Goal: Task Accomplishment & Management: Use online tool/utility

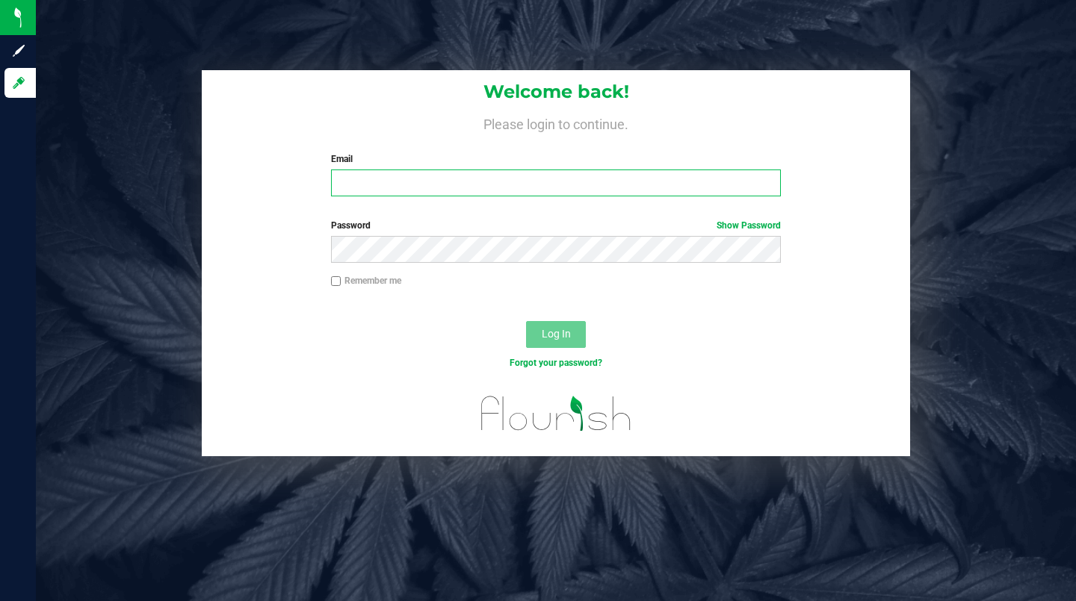
click at [413, 179] on input "Email" at bounding box center [556, 183] width 450 height 27
click at [455, 195] on input "Email" at bounding box center [556, 183] width 450 height 27
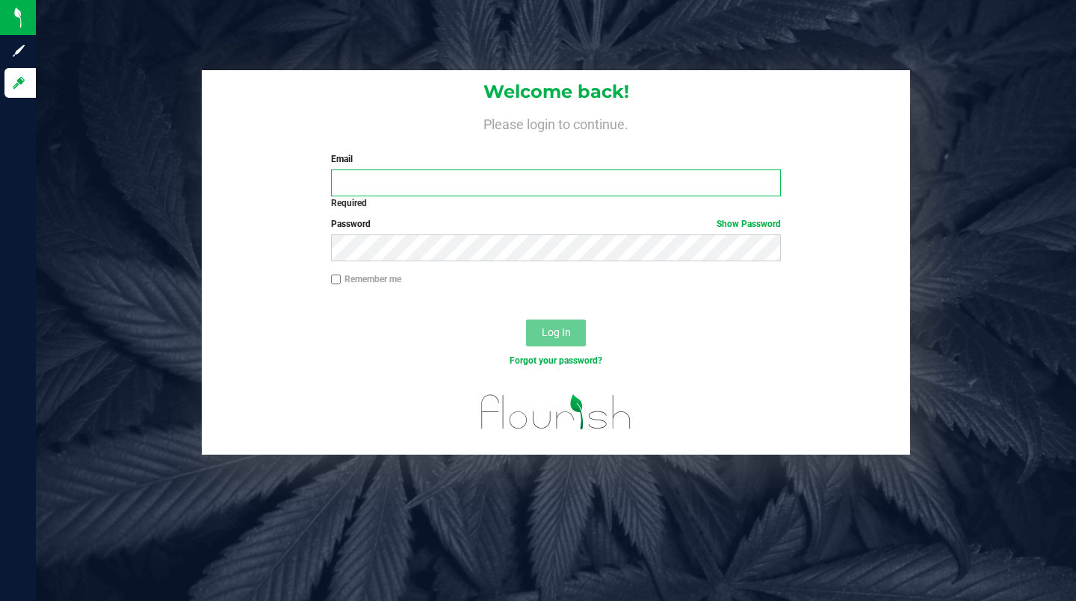
click at [462, 188] on input "Email" at bounding box center [556, 183] width 450 height 27
click at [509, 186] on input "Email" at bounding box center [556, 183] width 450 height 27
click at [488, 185] on input "Email" at bounding box center [556, 183] width 450 height 27
click at [647, 186] on input "Email" at bounding box center [556, 183] width 450 height 27
click at [621, 187] on input "Email" at bounding box center [556, 183] width 450 height 27
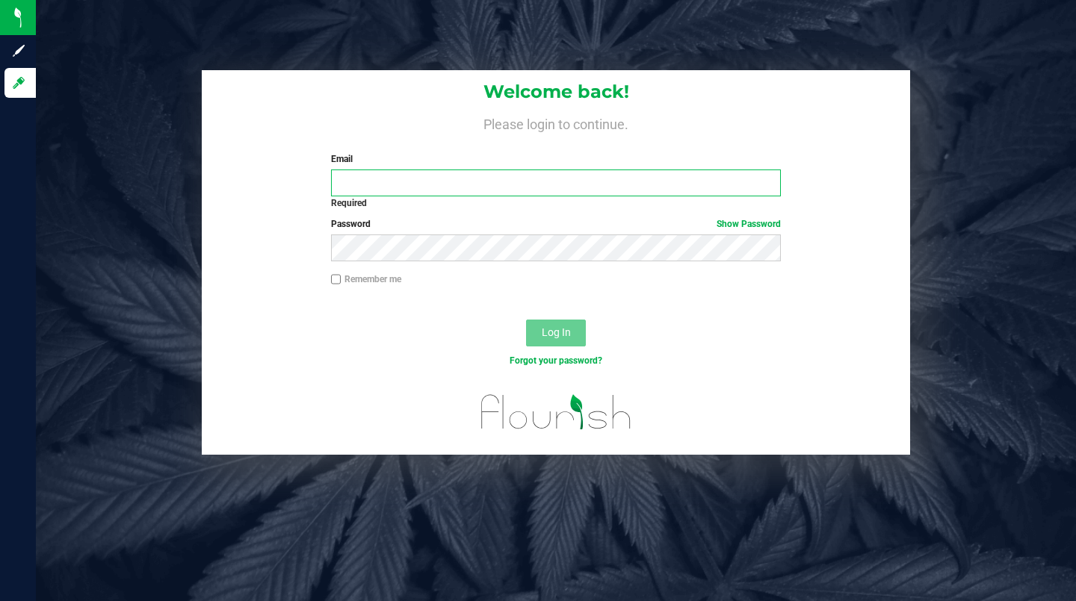
click at [626, 184] on input "Email" at bounding box center [556, 183] width 450 height 27
click at [626, 186] on input "Email" at bounding box center [556, 183] width 450 height 27
click at [622, 188] on input "Email" at bounding box center [556, 183] width 450 height 27
click at [623, 187] on input "Email" at bounding box center [556, 183] width 450 height 27
click at [619, 185] on input "Email" at bounding box center [556, 183] width 450 height 27
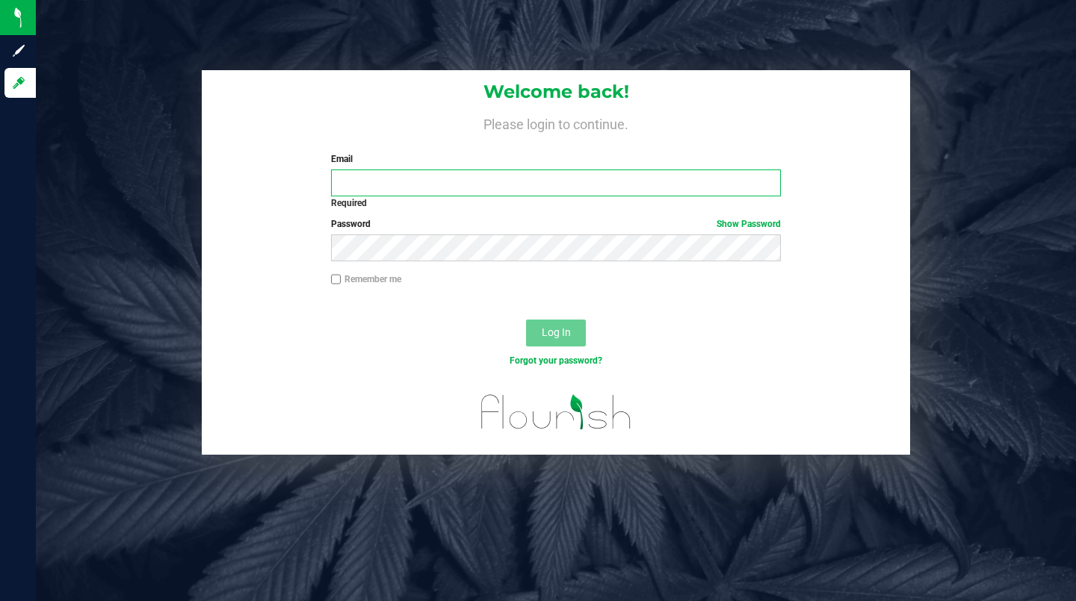
click at [616, 186] on input "Email" at bounding box center [556, 183] width 450 height 27
click at [602, 183] on input "Email" at bounding box center [556, 183] width 450 height 27
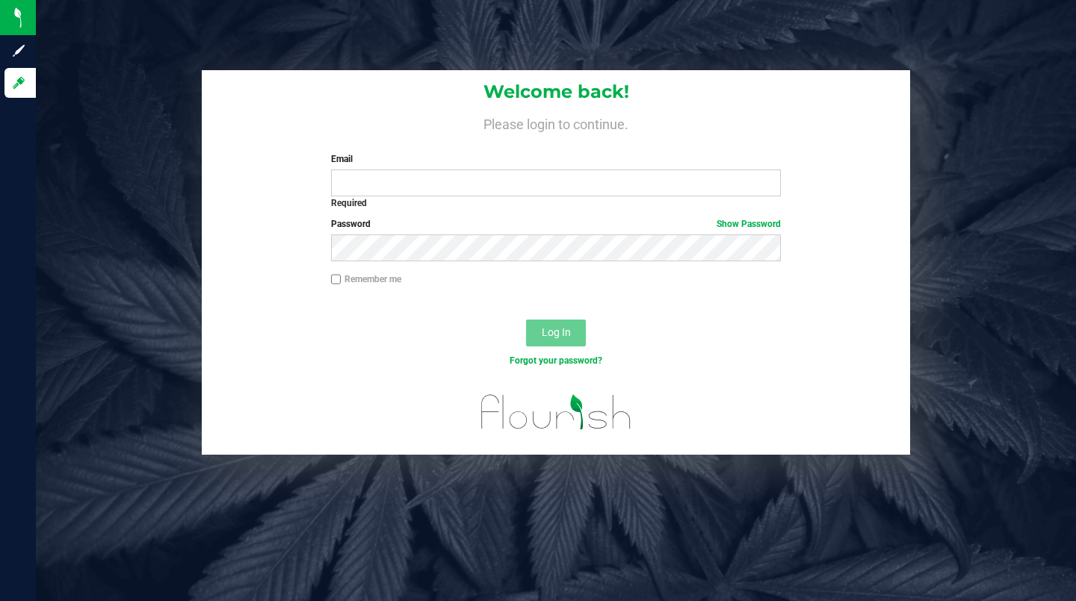
click at [444, 134] on div "Welcome back! Please login to continue. Email Required Please format your email…" at bounding box center [556, 138] width 708 height 137
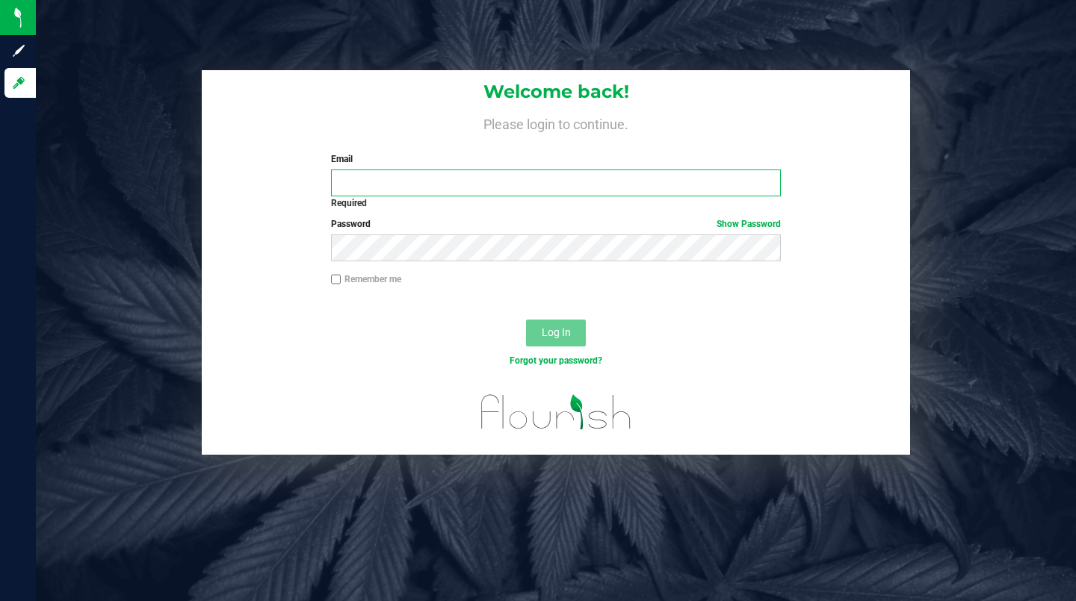
click at [468, 188] on input "Email" at bounding box center [556, 183] width 450 height 27
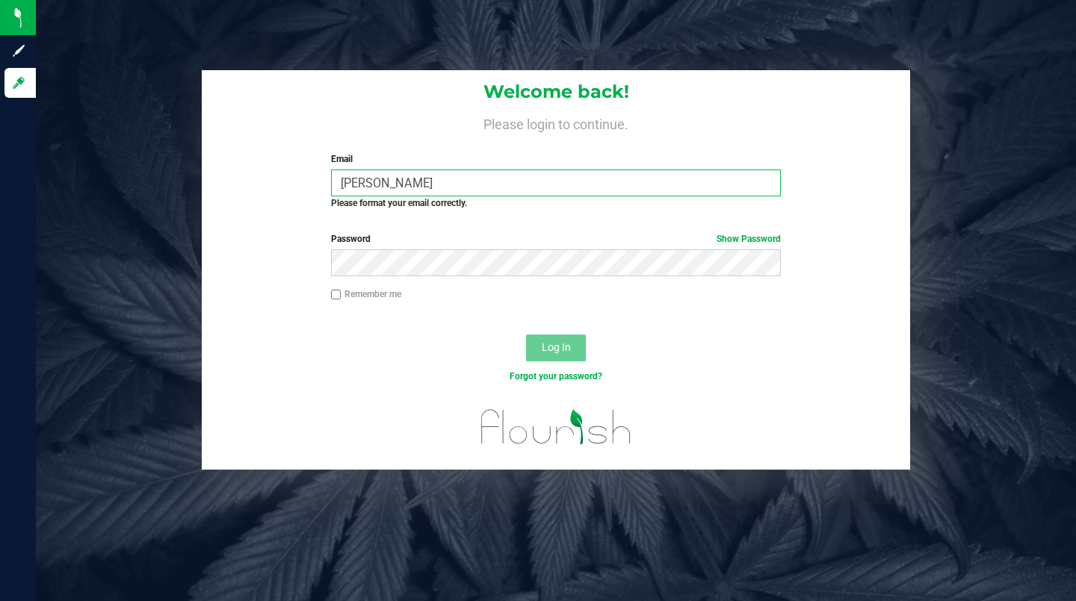
type input "[PERSON_NAME][EMAIL_ADDRESS][PERSON_NAME][DOMAIN_NAME]"
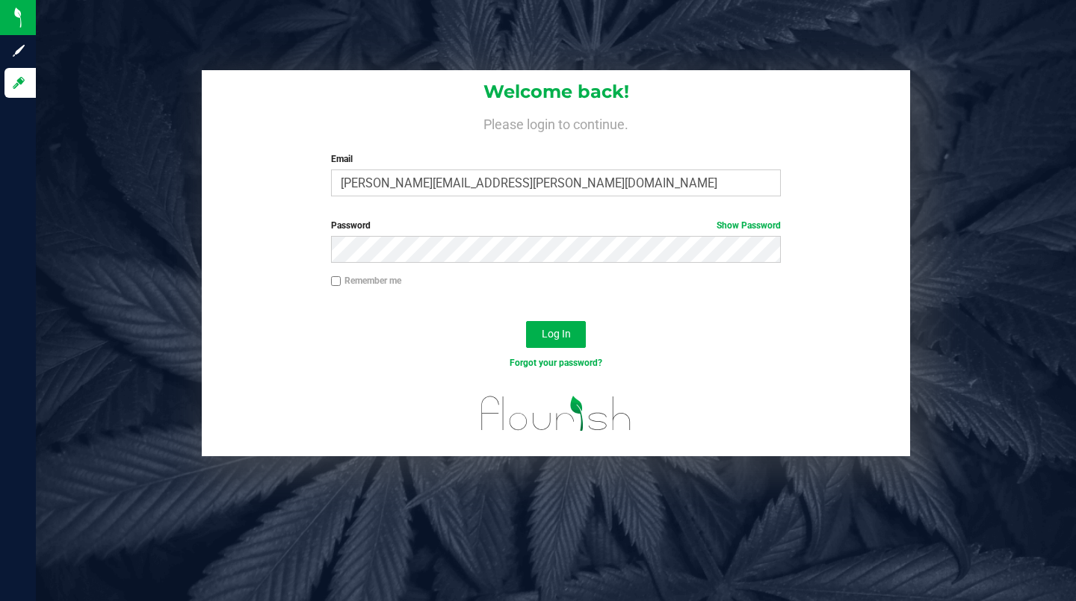
click at [556, 323] on button "Log In" at bounding box center [556, 334] width 60 height 27
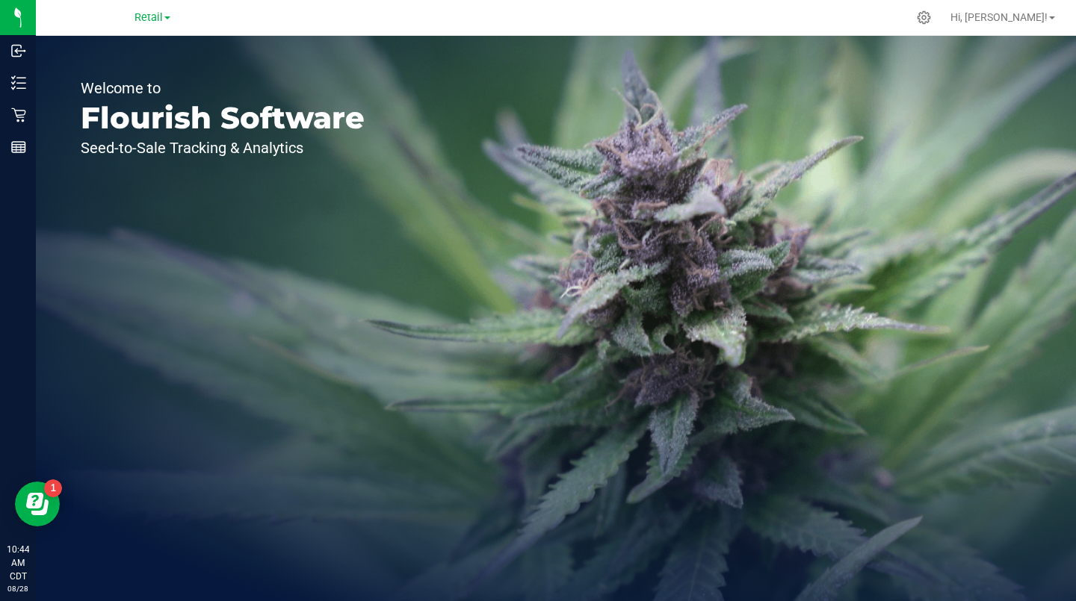
click at [156, 19] on span "Retail" at bounding box center [148, 17] width 28 height 13
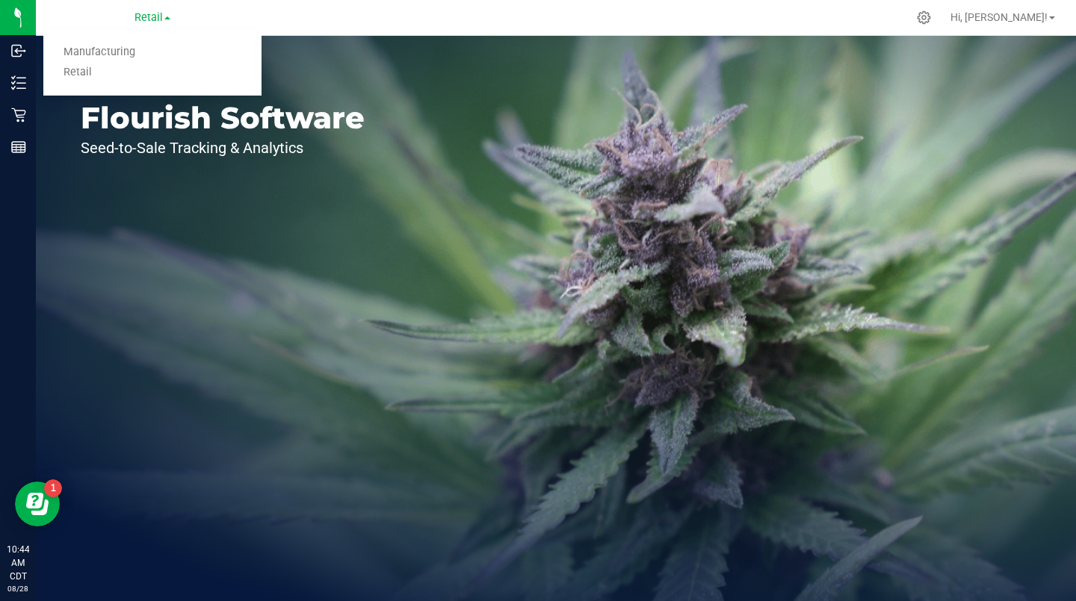
click at [122, 56] on link "Manufacturing" at bounding box center [152, 53] width 218 height 20
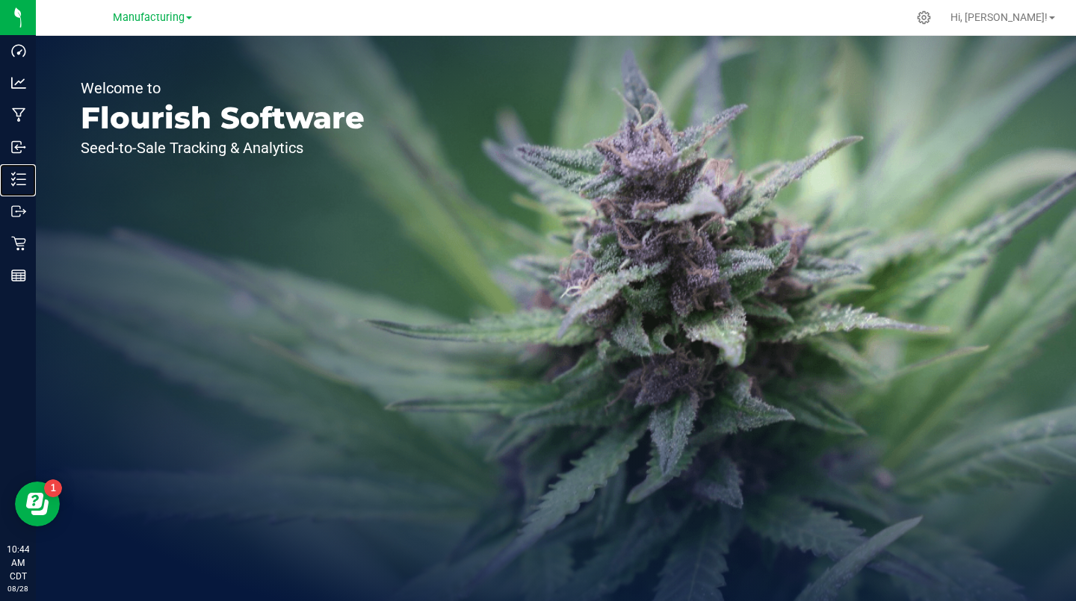
click at [22, 178] on icon at bounding box center [18, 179] width 15 height 15
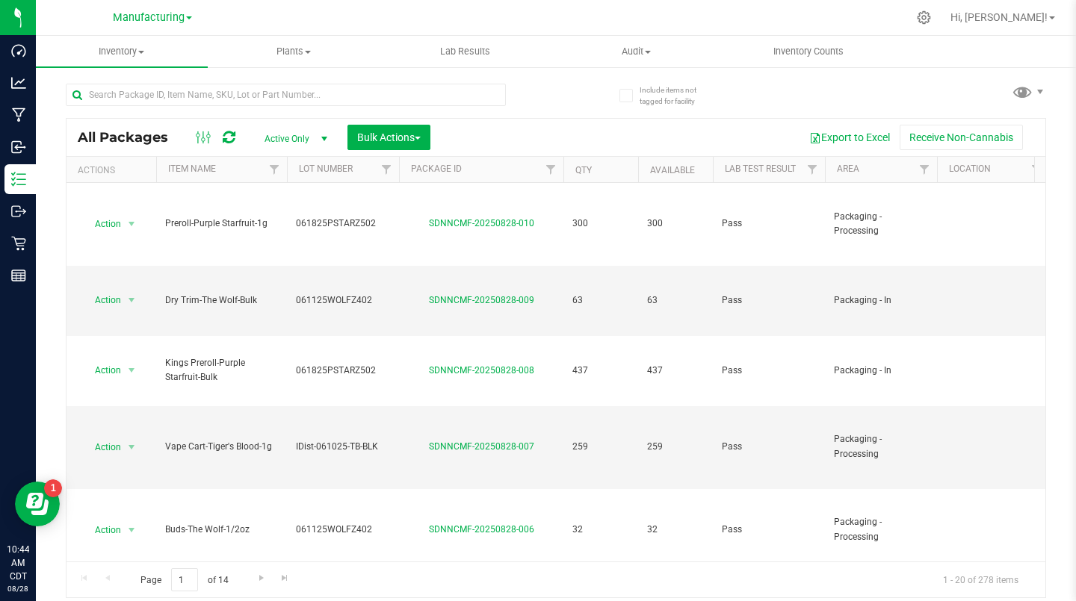
click at [881, 173] on th "Area" at bounding box center [881, 170] width 112 height 26
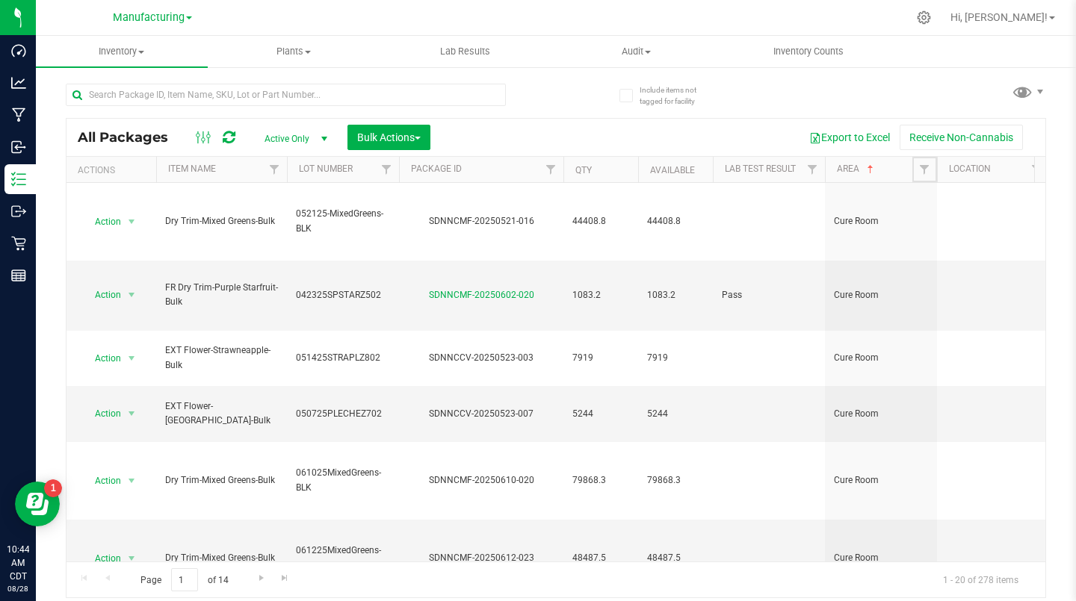
click at [925, 169] on span "Filter" at bounding box center [924, 170] width 12 height 12
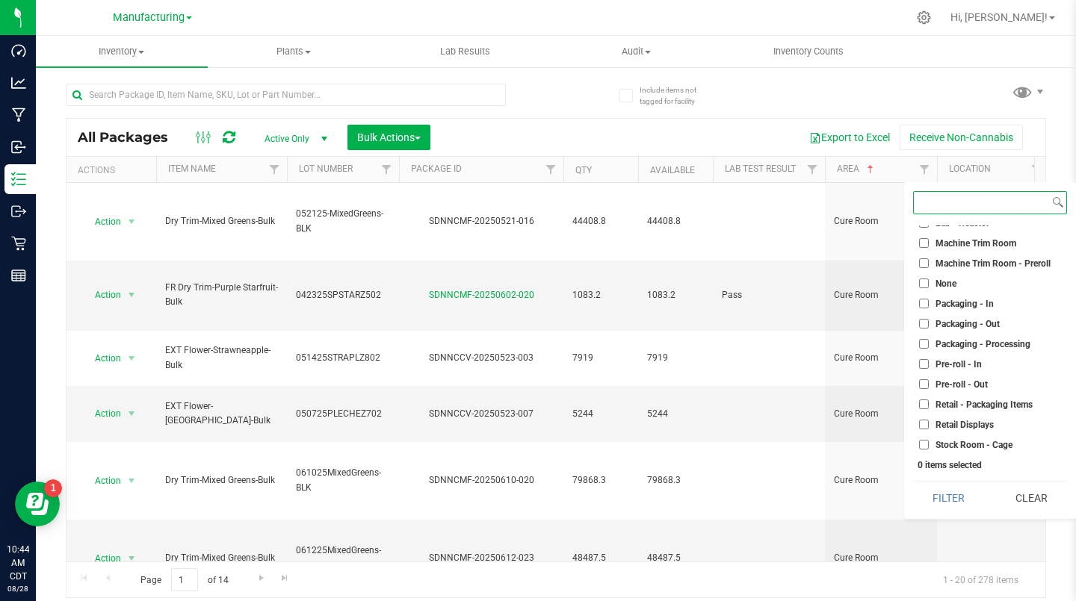
scroll to position [347, 0]
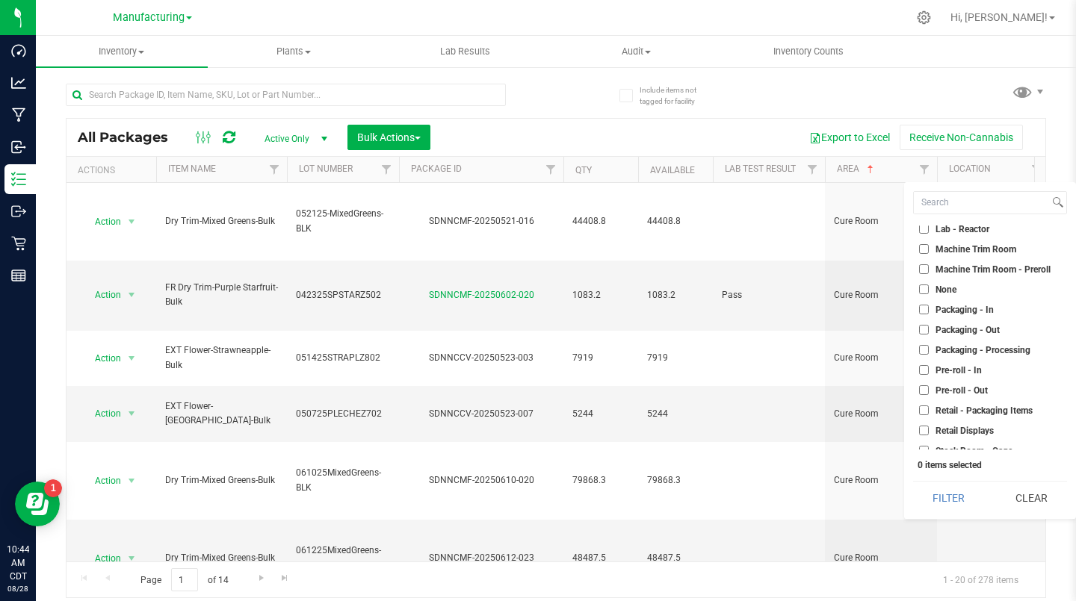
click at [925, 332] on input "Packaging - Out" at bounding box center [924, 330] width 10 height 10
checkbox input "true"
click at [944, 504] on button "Filter" at bounding box center [949, 498] width 72 height 33
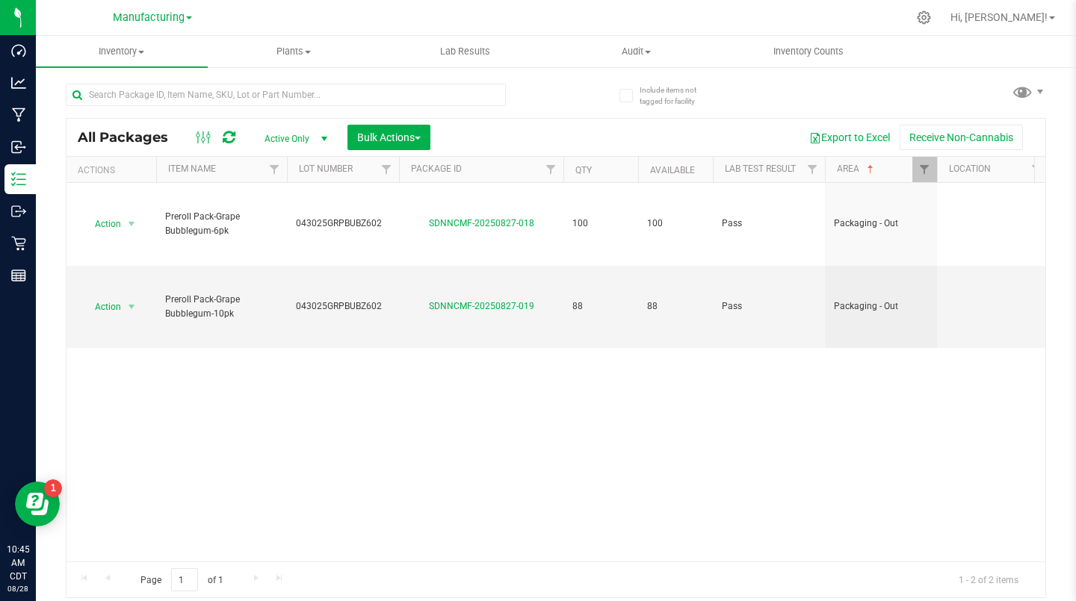
scroll to position [0, 528]
